Goal: Task Accomplishment & Management: Manage account settings

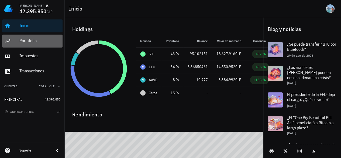
click at [32, 42] on div "Portafolio" at bounding box center [39, 40] width 41 height 5
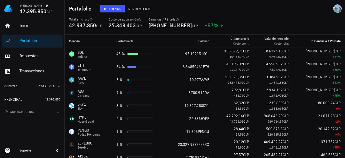
click at [321, 38] on th "Ganancia / Pérdida" at bounding box center [319, 41] width 52 height 13
click at [310, 42] on icon "Ganancia / Pérdida: Sin ordenar. Pulse para ordenar de forma ascendente." at bounding box center [312, 41] width 5 height 5
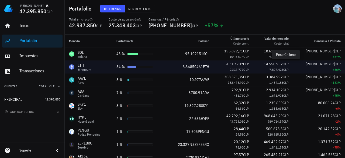
click at [286, 66] on span "CLP" at bounding box center [286, 64] width 6 height 5
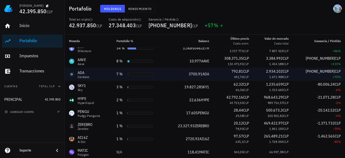
scroll to position [19, 0]
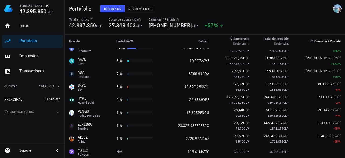
click at [326, 42] on span "Ganancia / Pérdida" at bounding box center [328, 41] width 26 height 4
click at [310, 42] on icon "Ganancia / Pérdida: Sin ordenar. Pulse para ordenar de forma ascendente." at bounding box center [312, 41] width 5 height 5
click at [147, 8] on span "Rendimiento" at bounding box center [140, 9] width 24 height 4
